Goal: Information Seeking & Learning: Learn about a topic

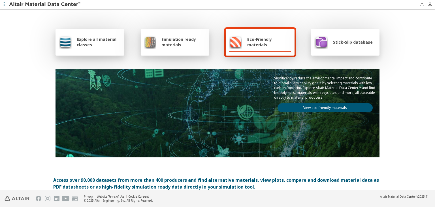
click at [401, 86] on div "Explore all material classes Simulation ready materials Eco-Friendly materials …" at bounding box center [217, 100] width 435 height 180
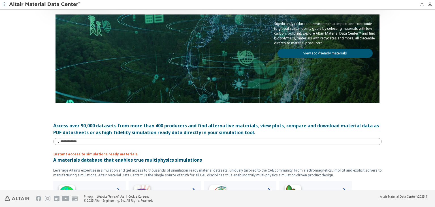
scroll to position [57, 0]
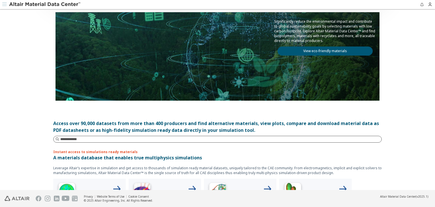
click at [97, 137] on input at bounding box center [220, 139] width 321 height 6
type input "******"
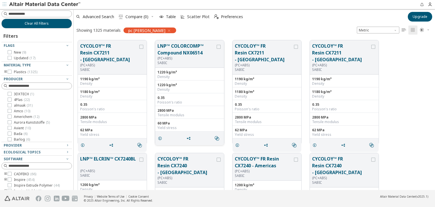
scroll to position [150, 357]
click at [95, 44] on button "CYCOLOY™ FR Resin CX7211 - [GEOGRAPHIC_DATA]" at bounding box center [109, 52] width 58 height 20
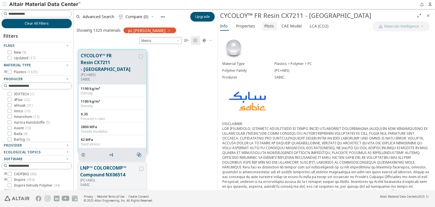
click at [267, 28] on span "Plots" at bounding box center [269, 26] width 10 height 9
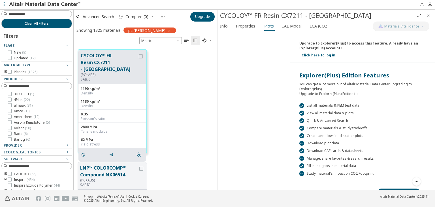
scroll to position [82, 0]
